Goal: Task Accomplishment & Management: Use online tool/utility

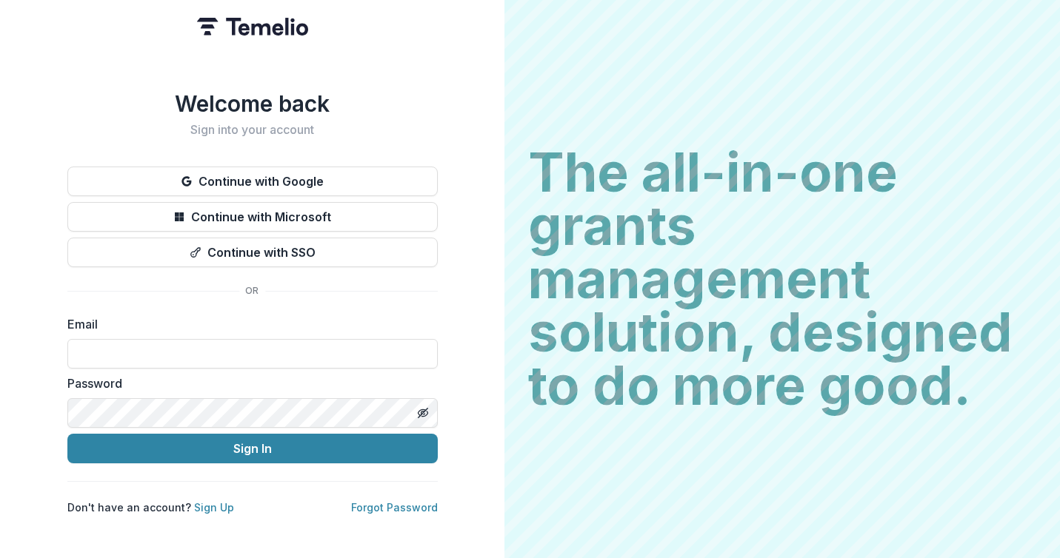
click at [438, 352] on nordpass-icon at bounding box center [438, 353] width 0 height 13
click at [0, 558] on nordpass-autofill-portal at bounding box center [0, 558] width 0 height 0
type input "**********"
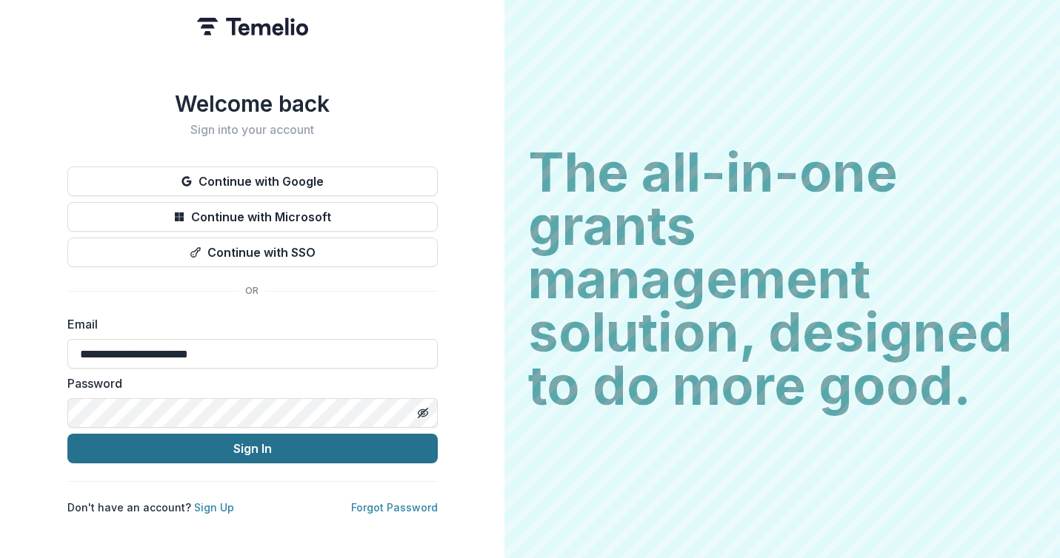
click at [240, 447] on button "Sign In" at bounding box center [252, 449] width 370 height 30
